Goal: Information Seeking & Learning: Learn about a topic

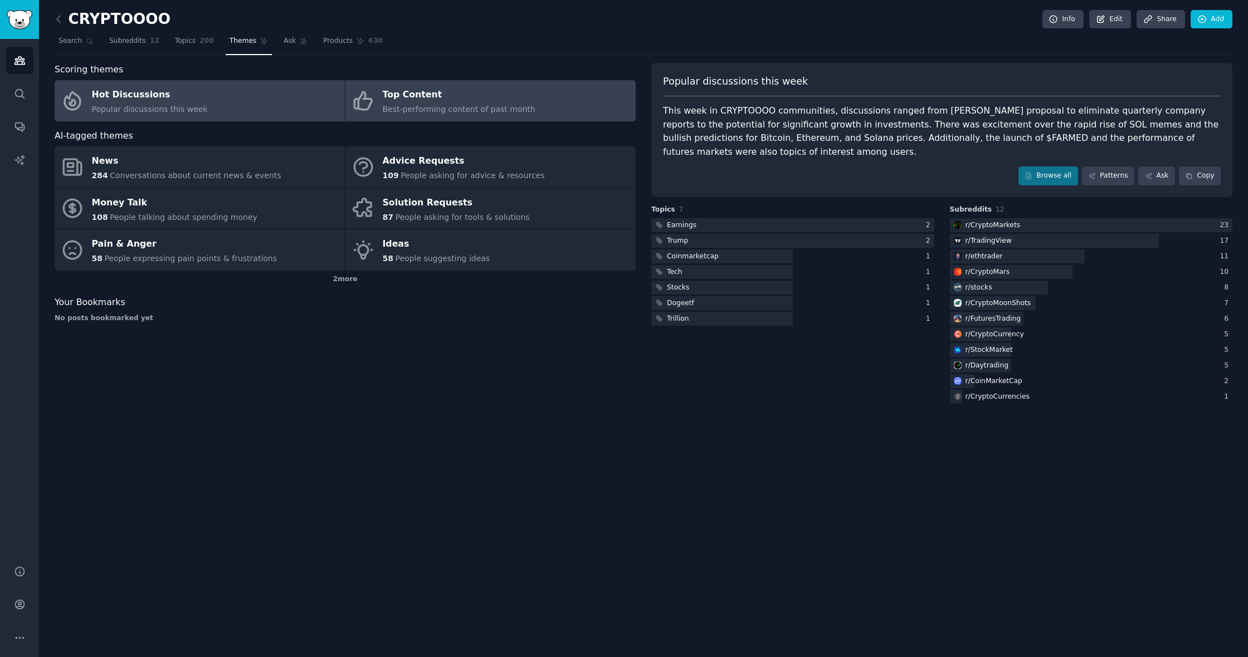
scroll to position [1, 0]
click at [441, 105] on span "Best-performing content of past month" at bounding box center [459, 109] width 153 height 9
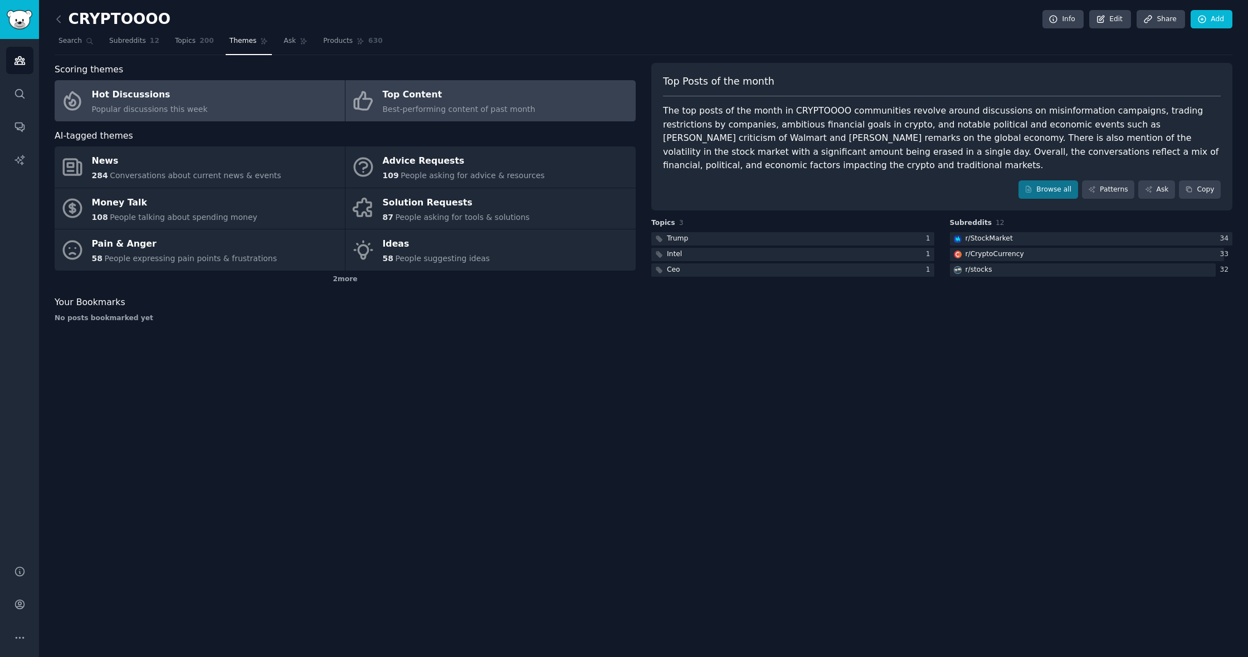
scroll to position [1, 0]
click at [298, 98] on link "Hot Discussions Popular discussions this week" at bounding box center [200, 100] width 290 height 41
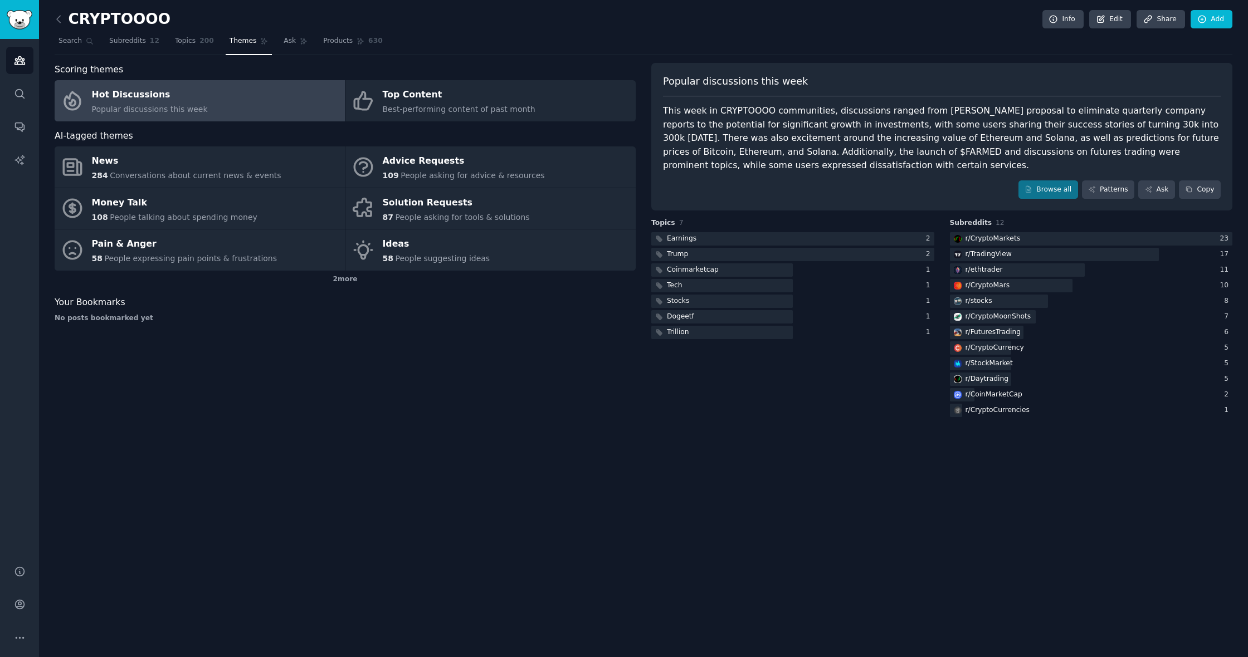
scroll to position [1, -1]
drag, startPoint x: 664, startPoint y: 138, endPoint x: 916, endPoint y: 135, distance: 252.4
click at [916, 135] on div "This week in CRYPTOOOO communities, discussions ranged from Trump's proposal to…" at bounding box center [942, 138] width 558 height 69
click at [970, 140] on div "This week in CRYPTOOOO communities, discussions ranged from Trump's proposal to…" at bounding box center [942, 138] width 558 height 69
drag, startPoint x: 962, startPoint y: 138, endPoint x: 1209, endPoint y: 139, distance: 247.9
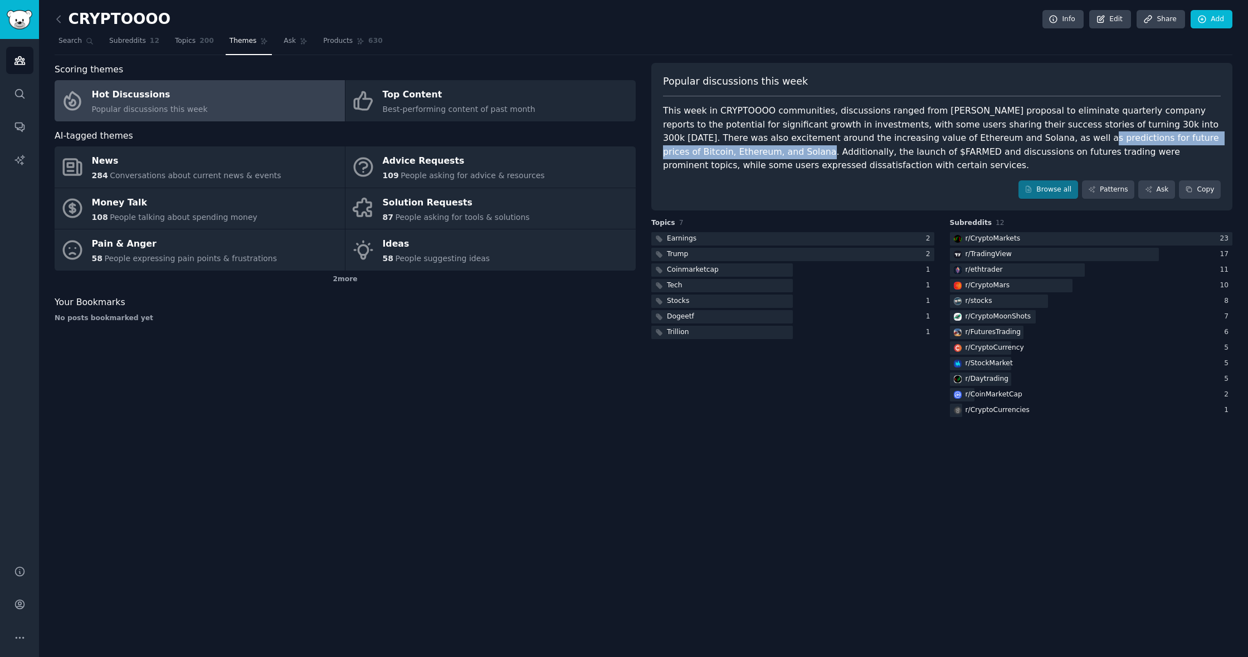
click at [1209, 139] on div "This week in CRYPTOOOO communities, discussions ranged from Trump's proposal to…" at bounding box center [942, 138] width 558 height 69
copy div "predictions for future prices of Bitcoin, Ethereum, and Solana."
